Goal: Transaction & Acquisition: Download file/media

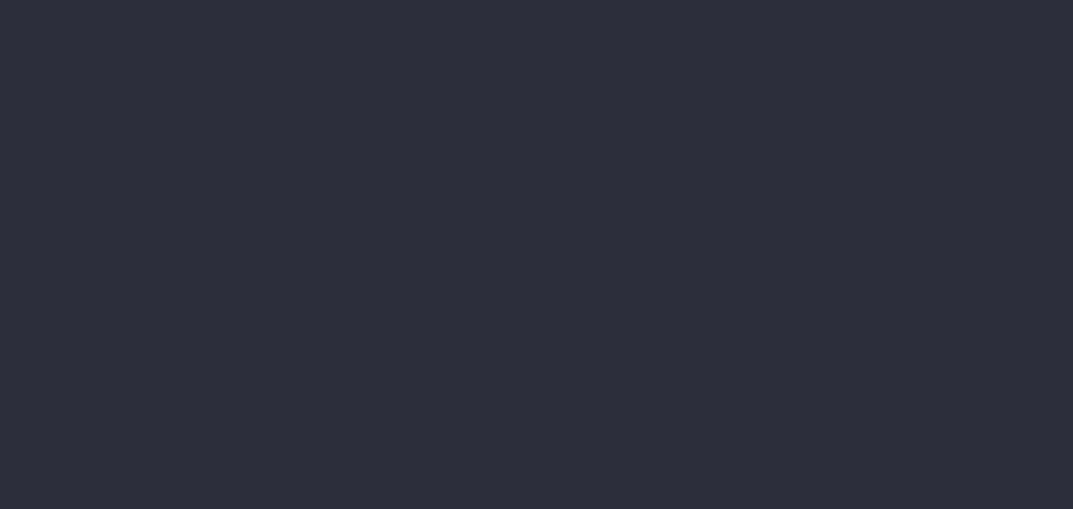
type input "[DATE] - [DATE]"
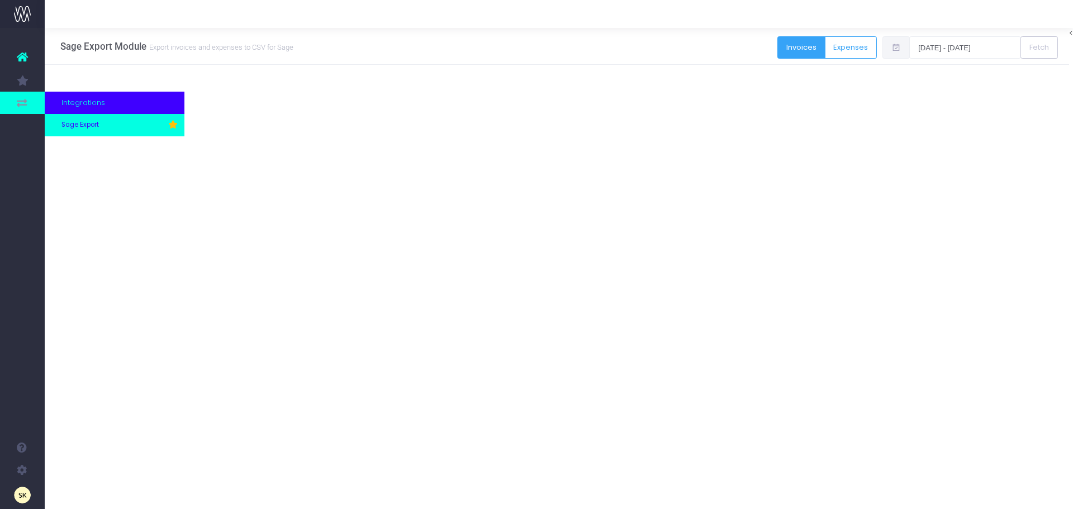
click at [66, 124] on span "Sage Export" at bounding box center [79, 125] width 37 height 10
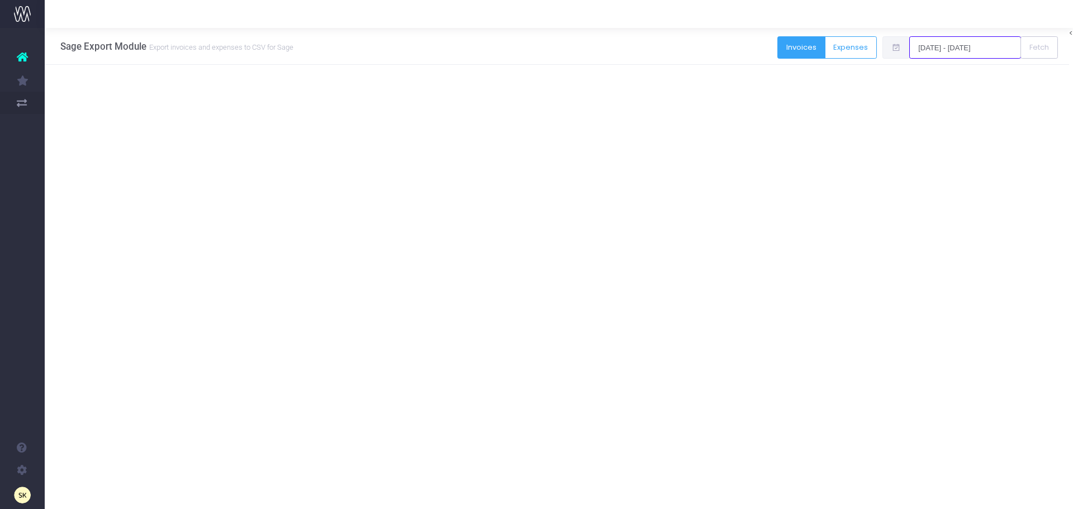
click at [966, 46] on input "[DATE] - [DATE]" at bounding box center [965, 47] width 112 height 22
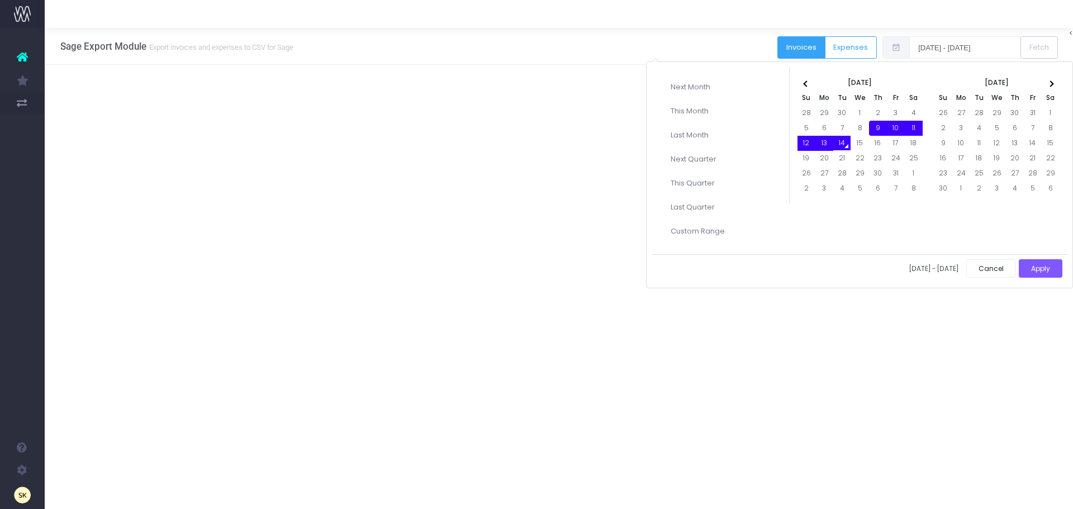
drag, startPoint x: 879, startPoint y: 126, endPoint x: 848, endPoint y: 147, distance: 37.4
click at [1035, 265] on button "Apply" at bounding box center [1041, 268] width 44 height 18
type input "09-10-2025 - 14-10-2025"
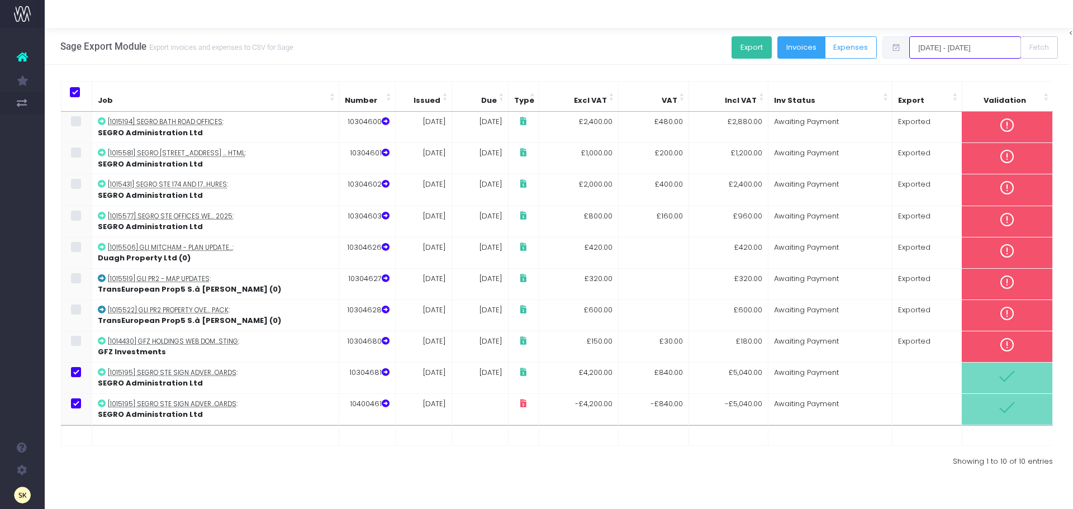
click at [947, 44] on input "09-10-2025 - 14-10-2025" at bounding box center [965, 47] width 112 height 22
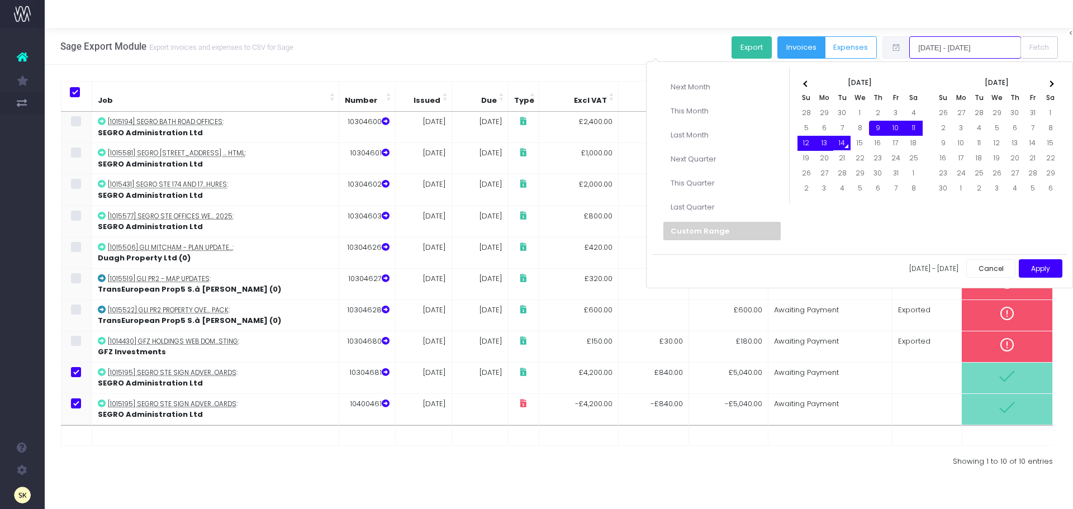
click at [942, 45] on input "09-10-2025 - 14-10-2025" at bounding box center [965, 47] width 112 height 22
drag, startPoint x: 919, startPoint y: 44, endPoint x: 1027, endPoint y: 39, distance: 108.5
click at [1027, 39] on div "09-10-2025 - 14-10-2025 Fetch" at bounding box center [971, 48] width 176 height 25
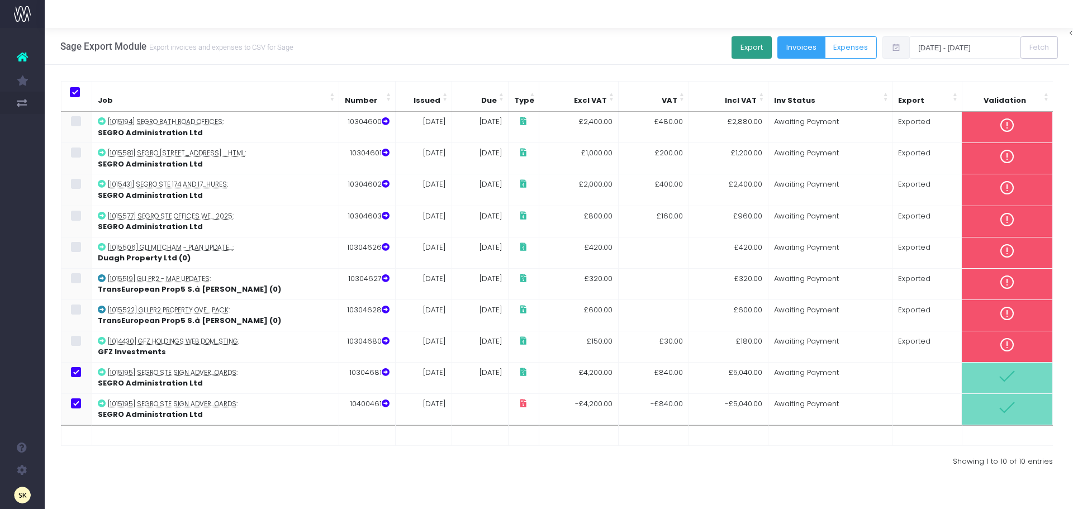
click at [747, 43] on button "Export" at bounding box center [752, 47] width 40 height 22
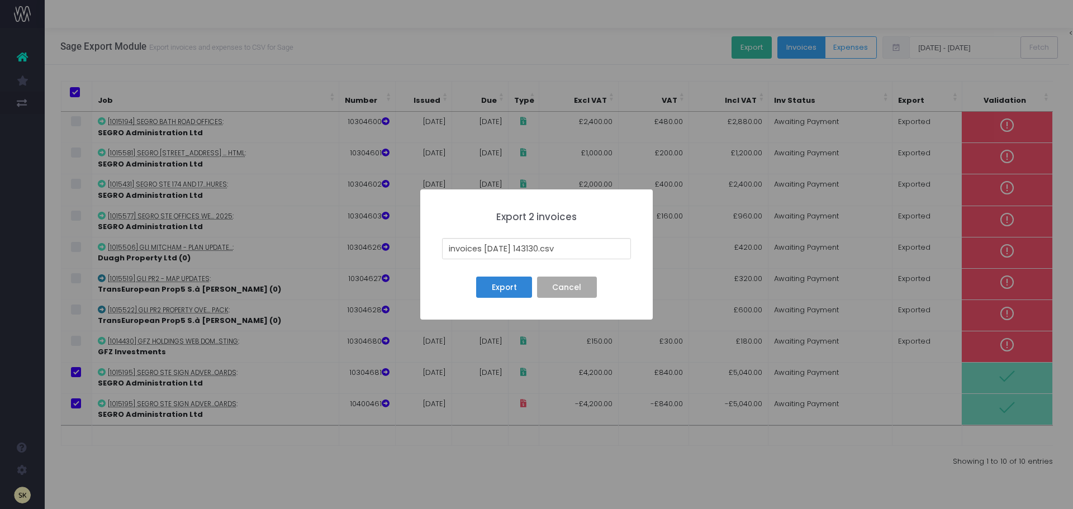
drag, startPoint x: 544, startPoint y: 246, endPoint x: 418, endPoint y: 245, distance: 126.3
click at [418, 245] on div "× Export 2 invoices invoices 25-10-14 143130.csv Export No Cancel" at bounding box center [536, 254] width 1073 height 509
type input "13th OCT 25.csv"
click at [500, 290] on button "Export" at bounding box center [504, 287] width 56 height 21
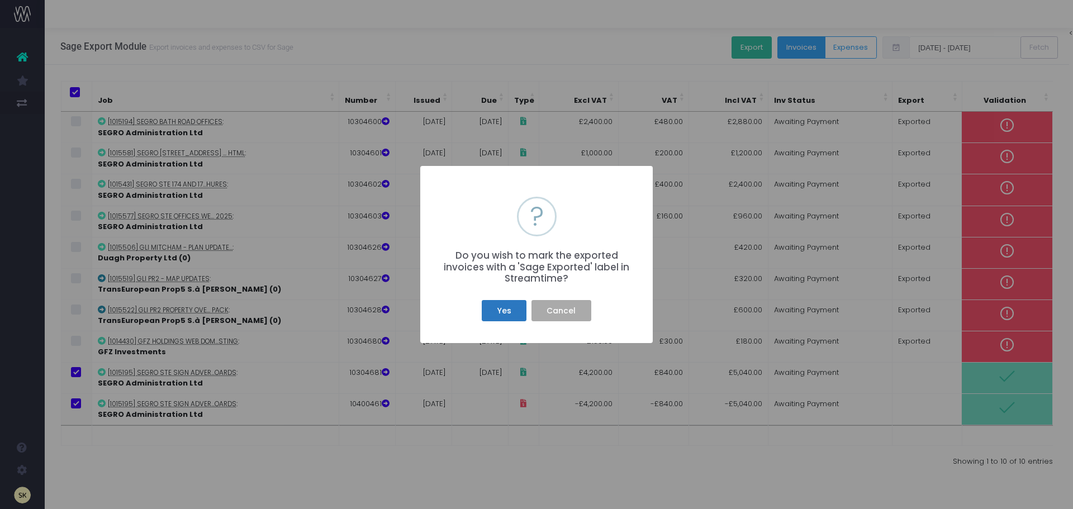
click at [502, 315] on button "Yes" at bounding box center [504, 310] width 45 height 21
